Goal: Task Accomplishment & Management: Complete application form

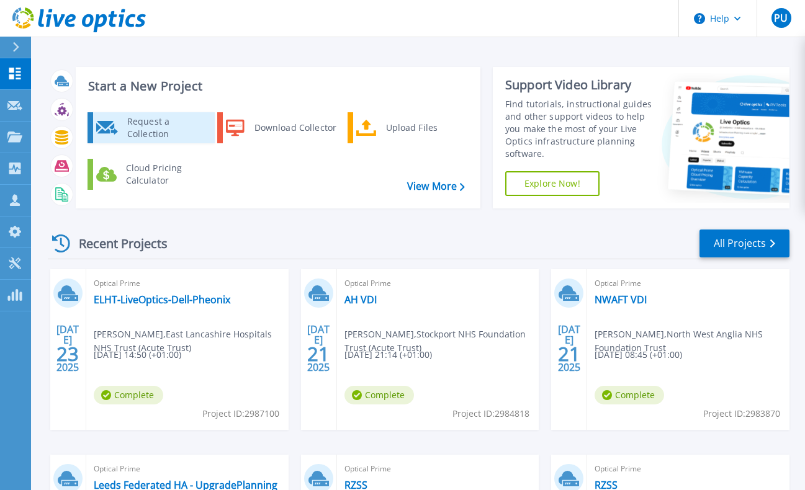
click at [158, 127] on div "Request a Collection" at bounding box center [166, 127] width 91 height 25
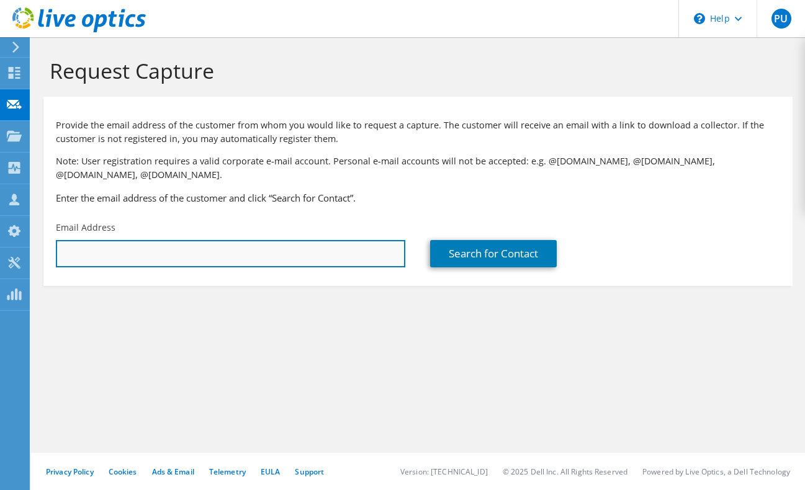
click at [143, 249] on input "text" at bounding box center [230, 253] width 349 height 27
paste input "[PERSON_NAME][EMAIL_ADDRESS][PERSON_NAME][DOMAIN_NAME]"
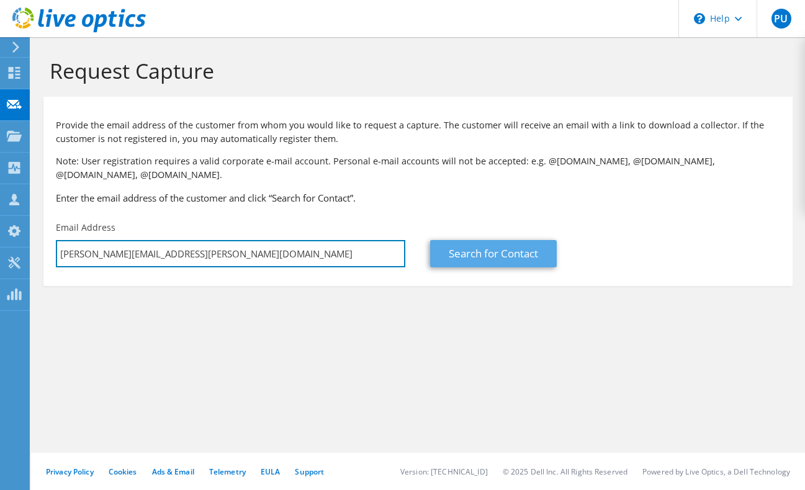
type input "[PERSON_NAME][EMAIL_ADDRESS][PERSON_NAME][DOMAIN_NAME]"
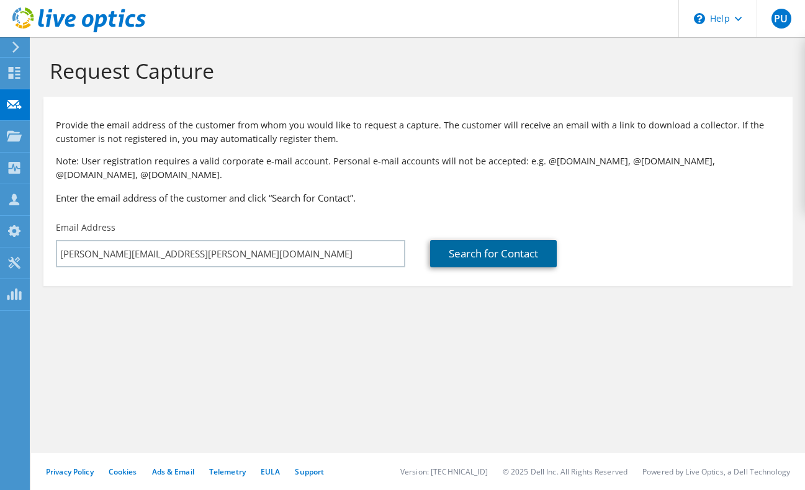
click at [475, 257] on link "Search for Contact" at bounding box center [493, 253] width 127 height 27
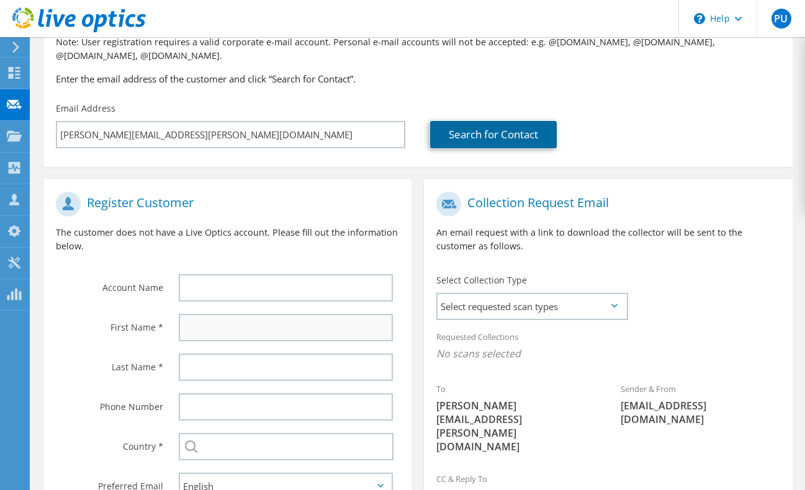
scroll to position [124, 0]
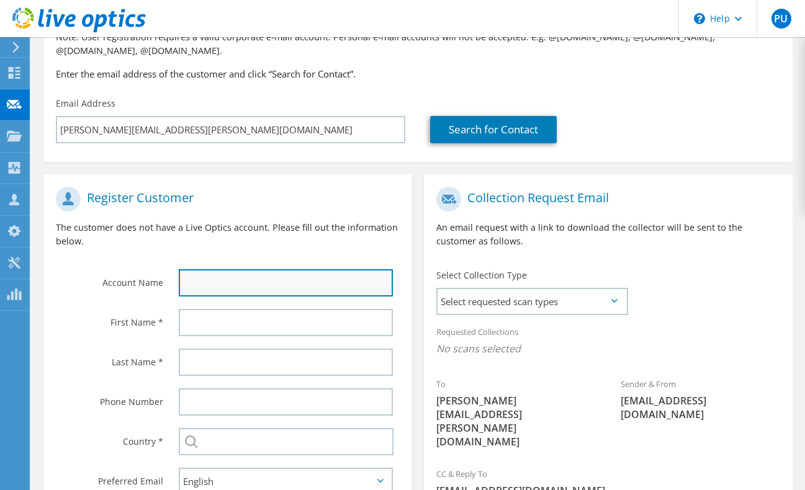
click at [245, 282] on input "text" at bounding box center [286, 282] width 215 height 27
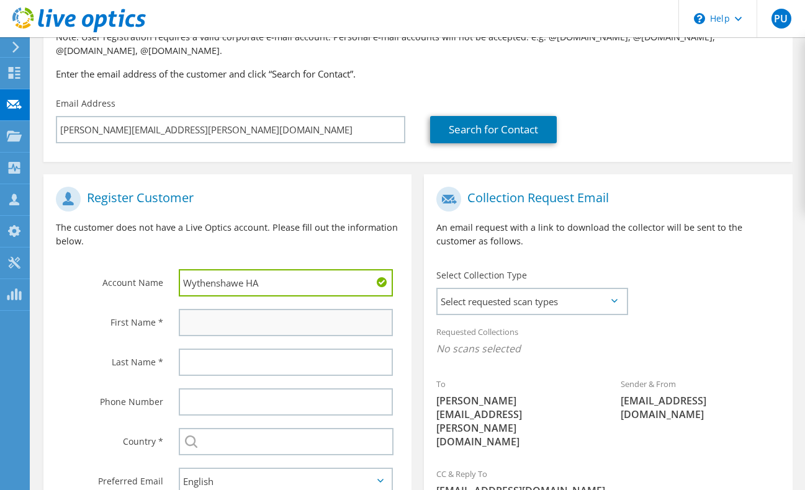
type input "Wythenshawe HA"
click at [260, 326] on input "text" at bounding box center [286, 322] width 215 height 27
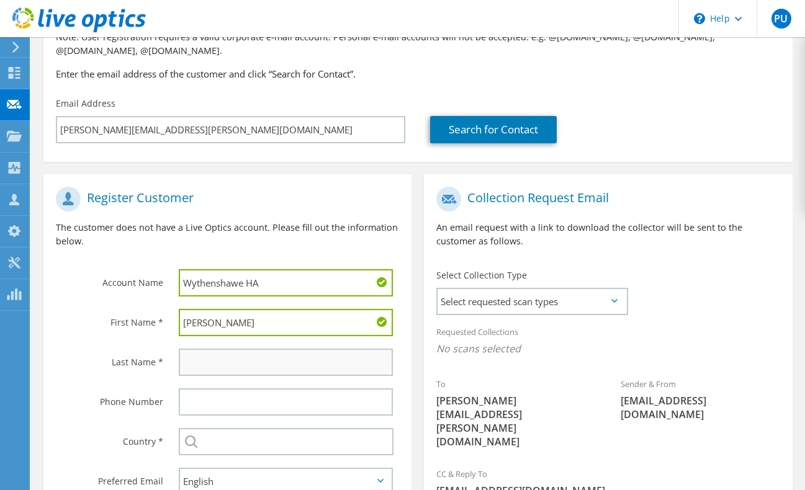
type input "[PERSON_NAME]"
click at [240, 366] on input "text" at bounding box center [286, 362] width 215 height 27
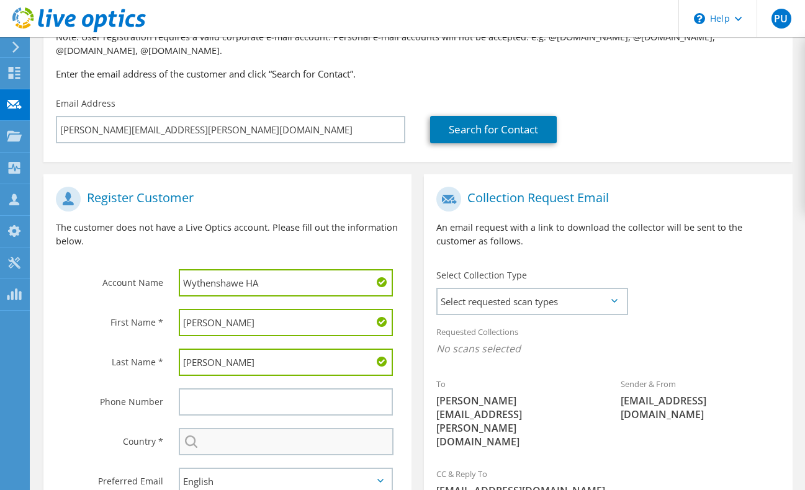
type input "[PERSON_NAME]"
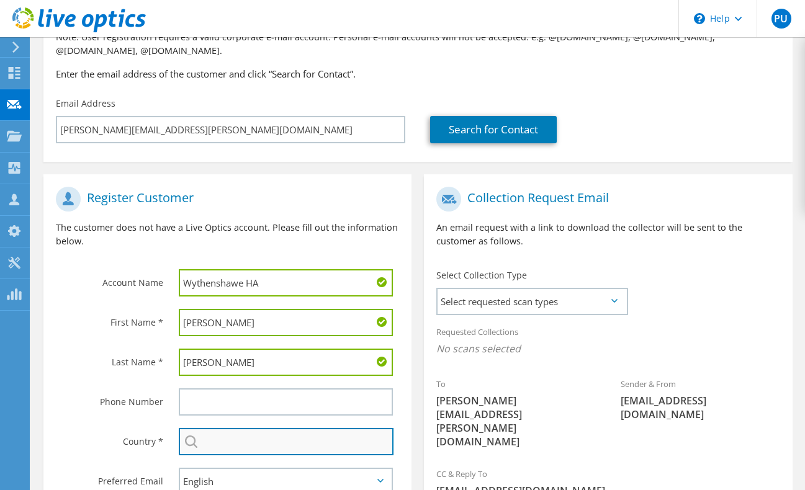
click at [248, 439] on input "text" at bounding box center [286, 441] width 215 height 27
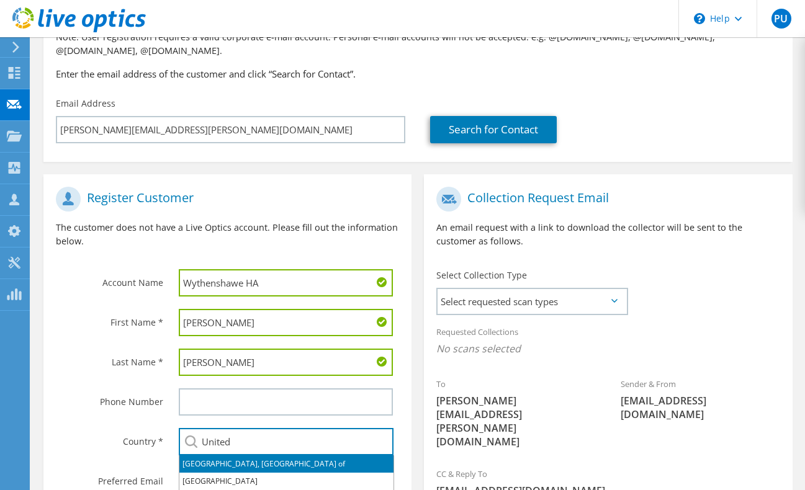
scroll to position [186, 0]
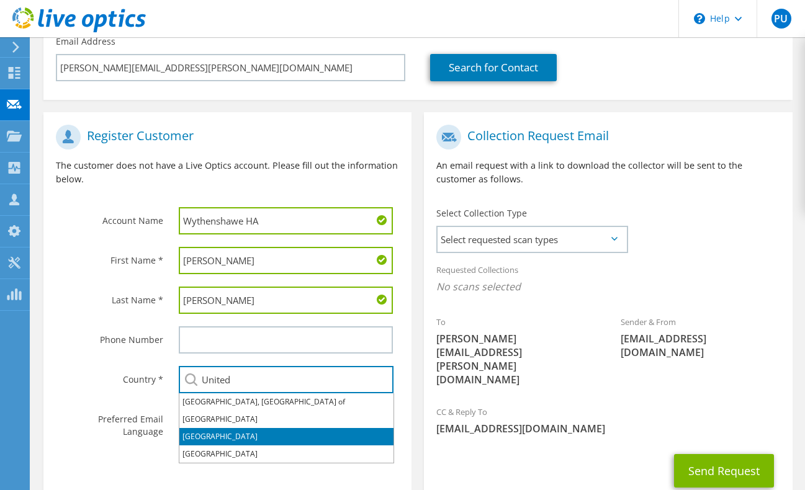
click at [228, 442] on li "[GEOGRAPHIC_DATA]" at bounding box center [286, 436] width 214 height 17
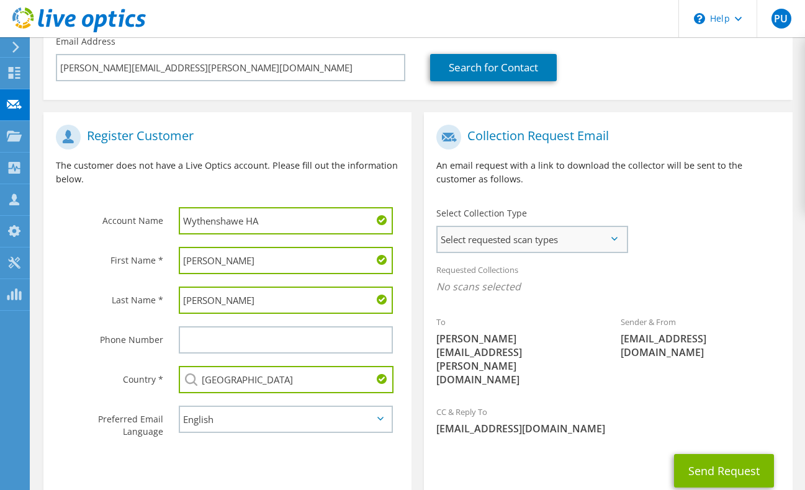
type input "[GEOGRAPHIC_DATA]"
click at [616, 233] on span "Select requested scan types" at bounding box center [531, 239] width 188 height 25
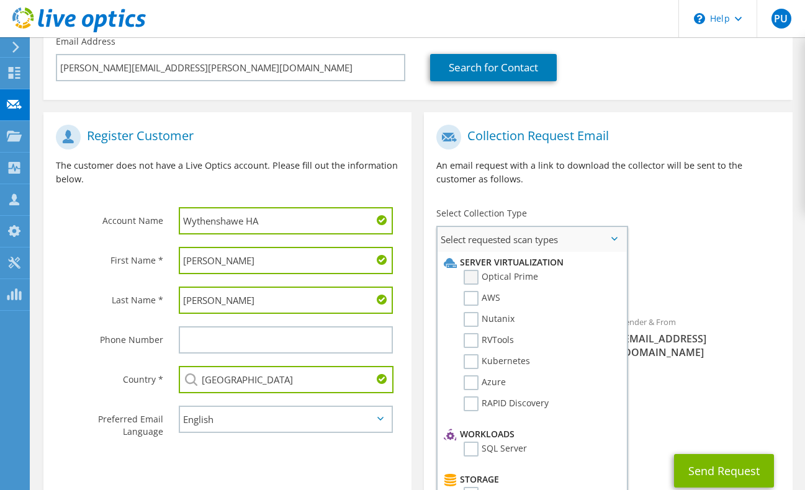
click at [495, 280] on label "Optical Prime" at bounding box center [501, 277] width 74 height 15
click at [0, 0] on input "Optical Prime" at bounding box center [0, 0] width 0 height 0
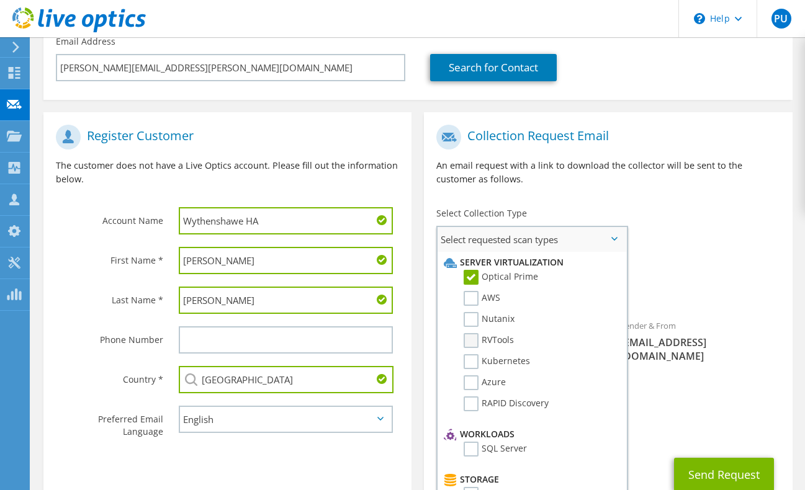
click at [500, 344] on label "RVTools" at bounding box center [489, 340] width 50 height 15
click at [0, 0] on input "RVTools" at bounding box center [0, 0] width 0 height 0
click at [723, 249] on div "To [PERSON_NAME][EMAIL_ADDRESS][PERSON_NAME][DOMAIN_NAME] Sender & From [EMAIL_…" at bounding box center [608, 261] width 368 height 284
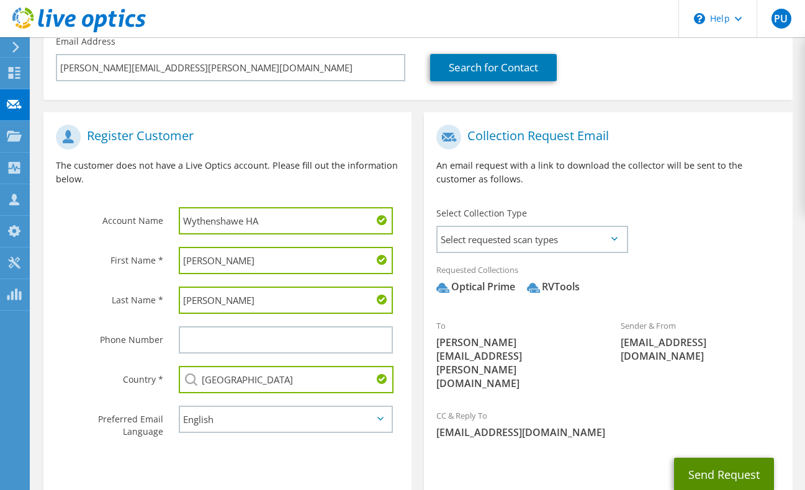
click at [725, 458] on button "Send Request" at bounding box center [724, 475] width 100 height 34
